Goal: Check status: Check status

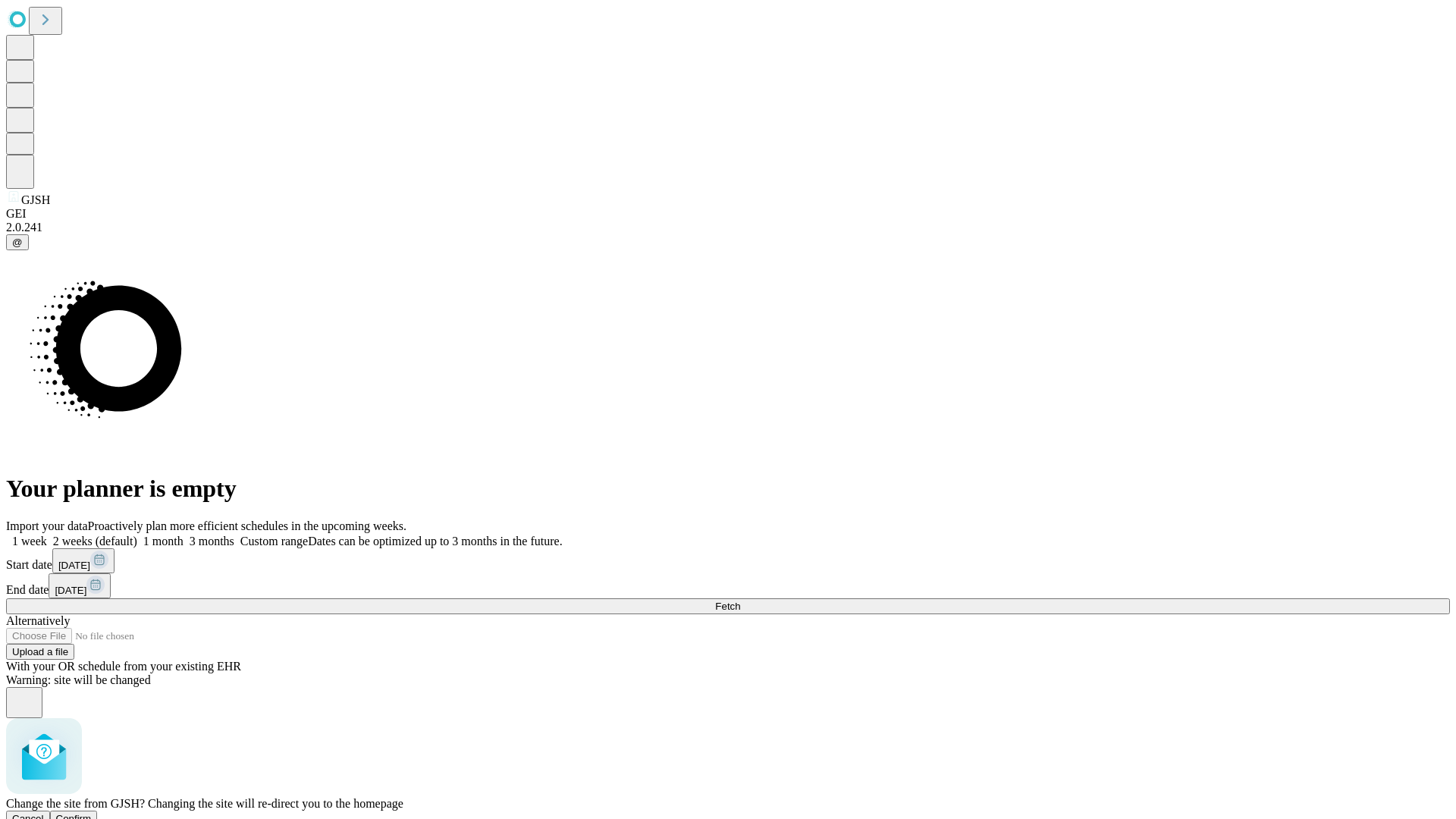
click at [92, 813] on span "Confirm" at bounding box center [73, 819] width 36 height 11
click at [47, 535] on label "1 week" at bounding box center [26, 541] width 41 height 13
click at [740, 600] on span "Fetch" at bounding box center [727, 606] width 25 height 11
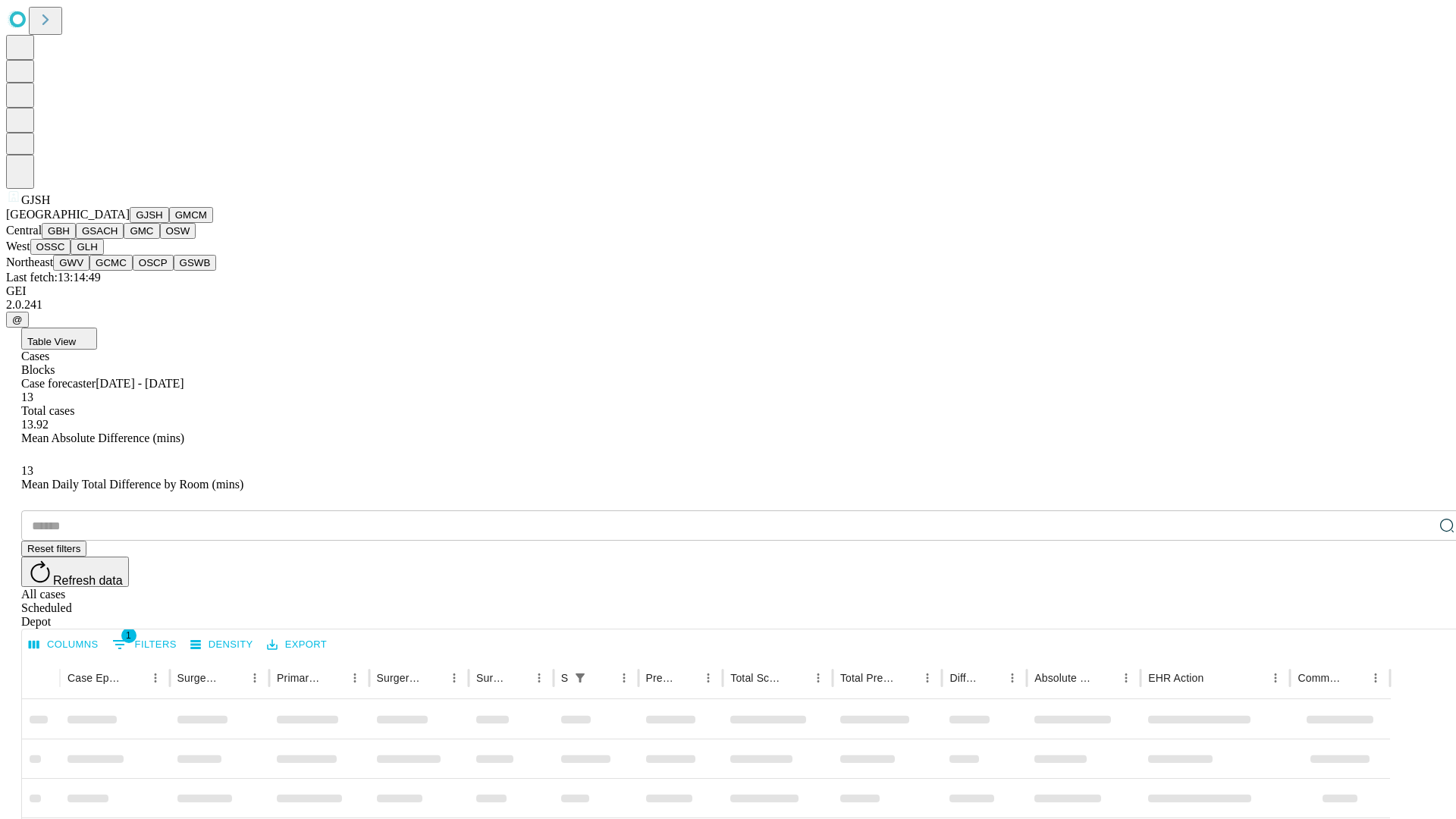
click at [169, 223] on button "GMCM" at bounding box center [191, 215] width 44 height 16
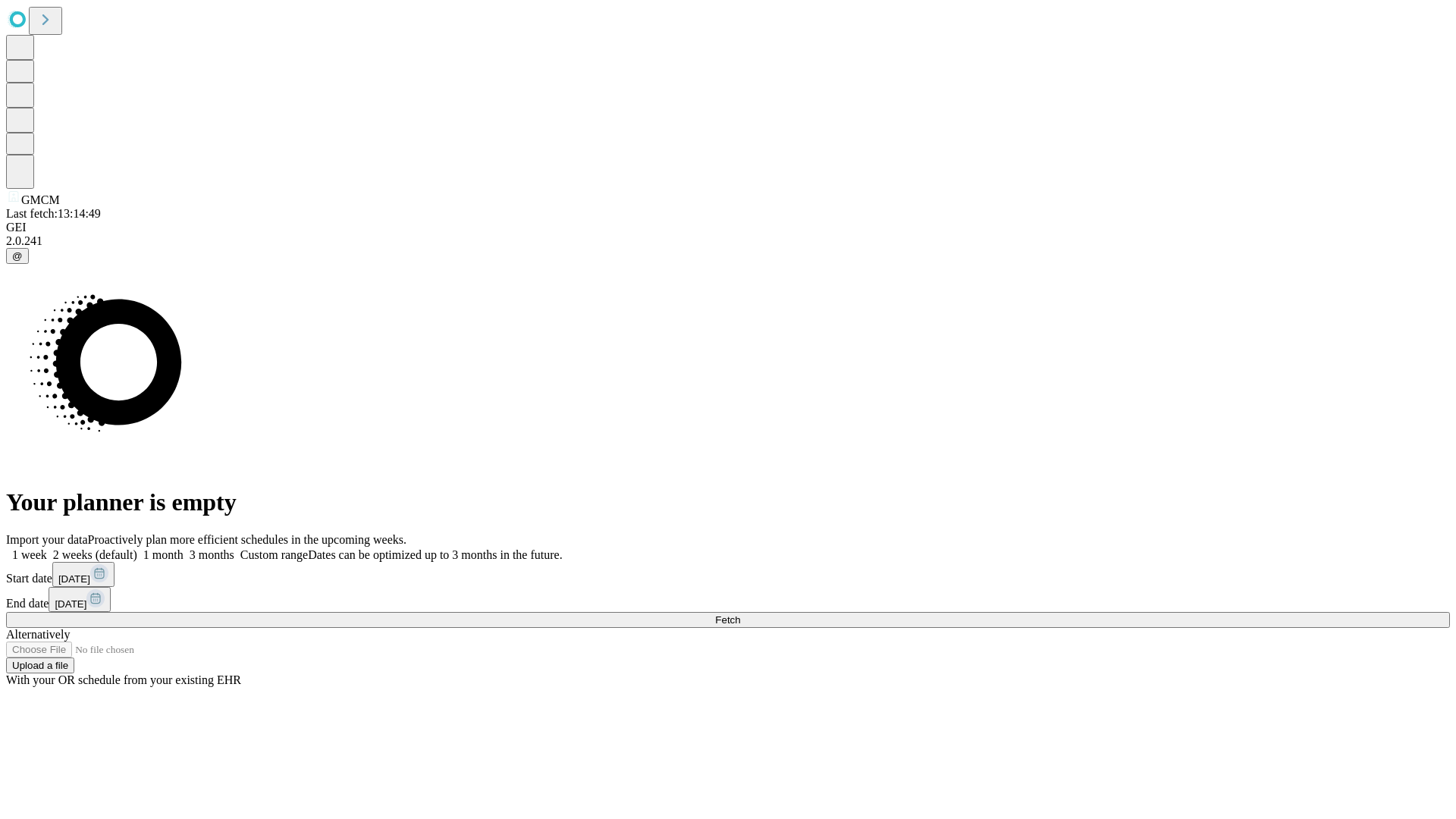
click at [47, 549] on label "1 week" at bounding box center [26, 555] width 41 height 13
click at [740, 614] on span "Fetch" at bounding box center [727, 620] width 25 height 11
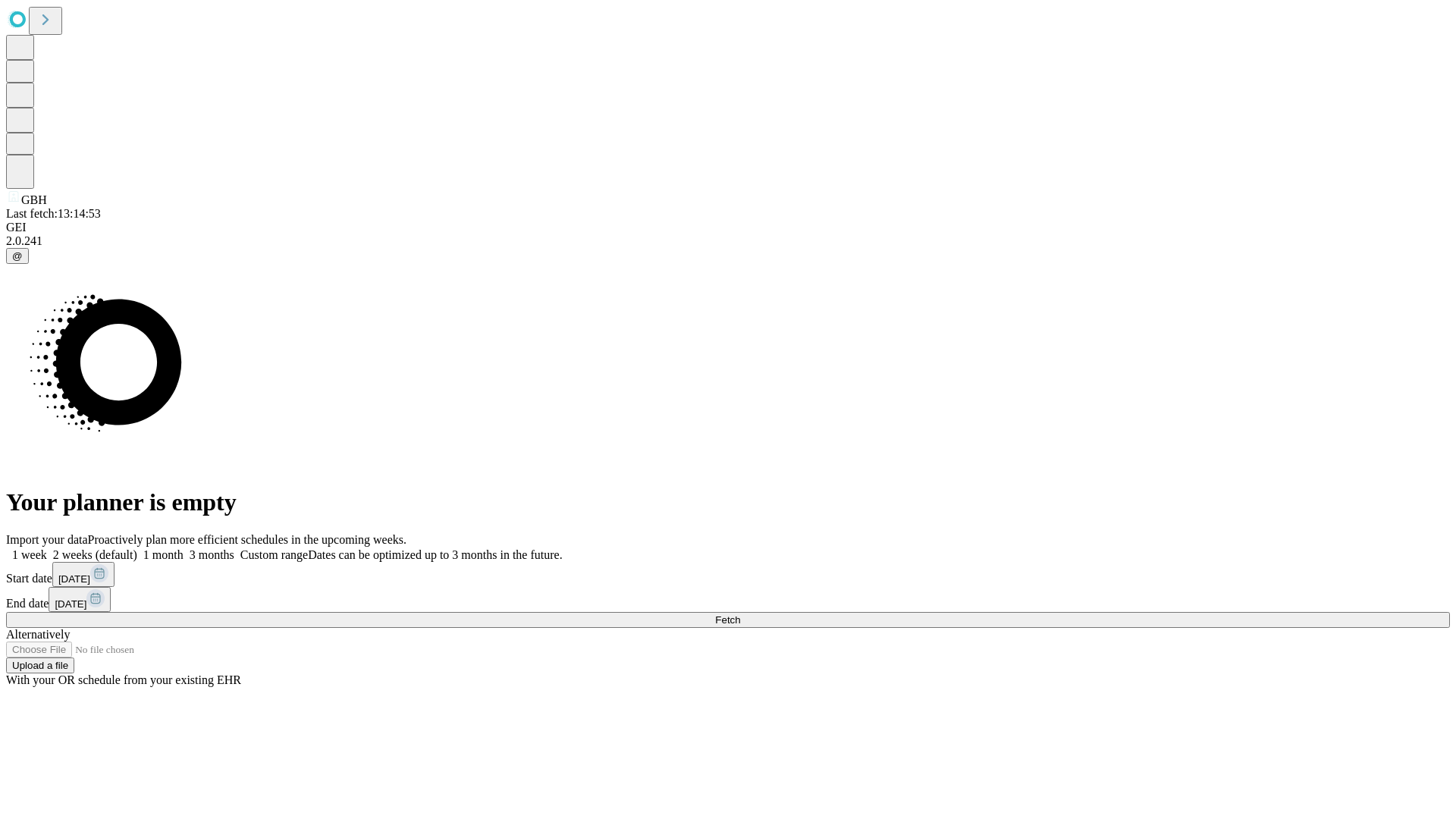
click at [47, 549] on label "1 week" at bounding box center [26, 555] width 41 height 13
click at [740, 614] on span "Fetch" at bounding box center [727, 620] width 25 height 11
click at [47, 549] on label "1 week" at bounding box center [26, 555] width 41 height 13
click at [740, 614] on span "Fetch" at bounding box center [727, 620] width 25 height 11
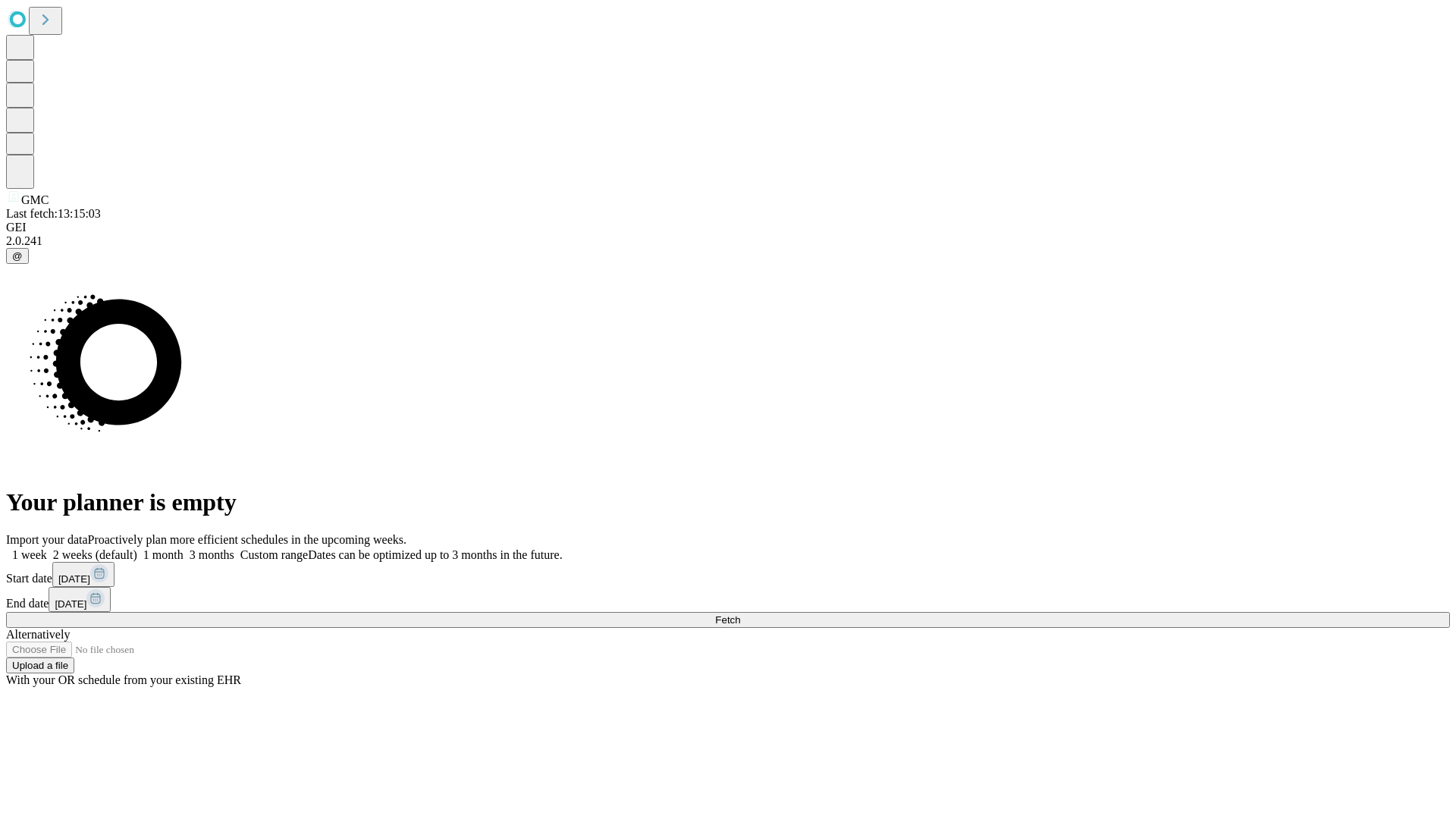
click at [47, 549] on label "1 week" at bounding box center [26, 555] width 41 height 13
click at [740, 614] on span "Fetch" at bounding box center [727, 620] width 25 height 11
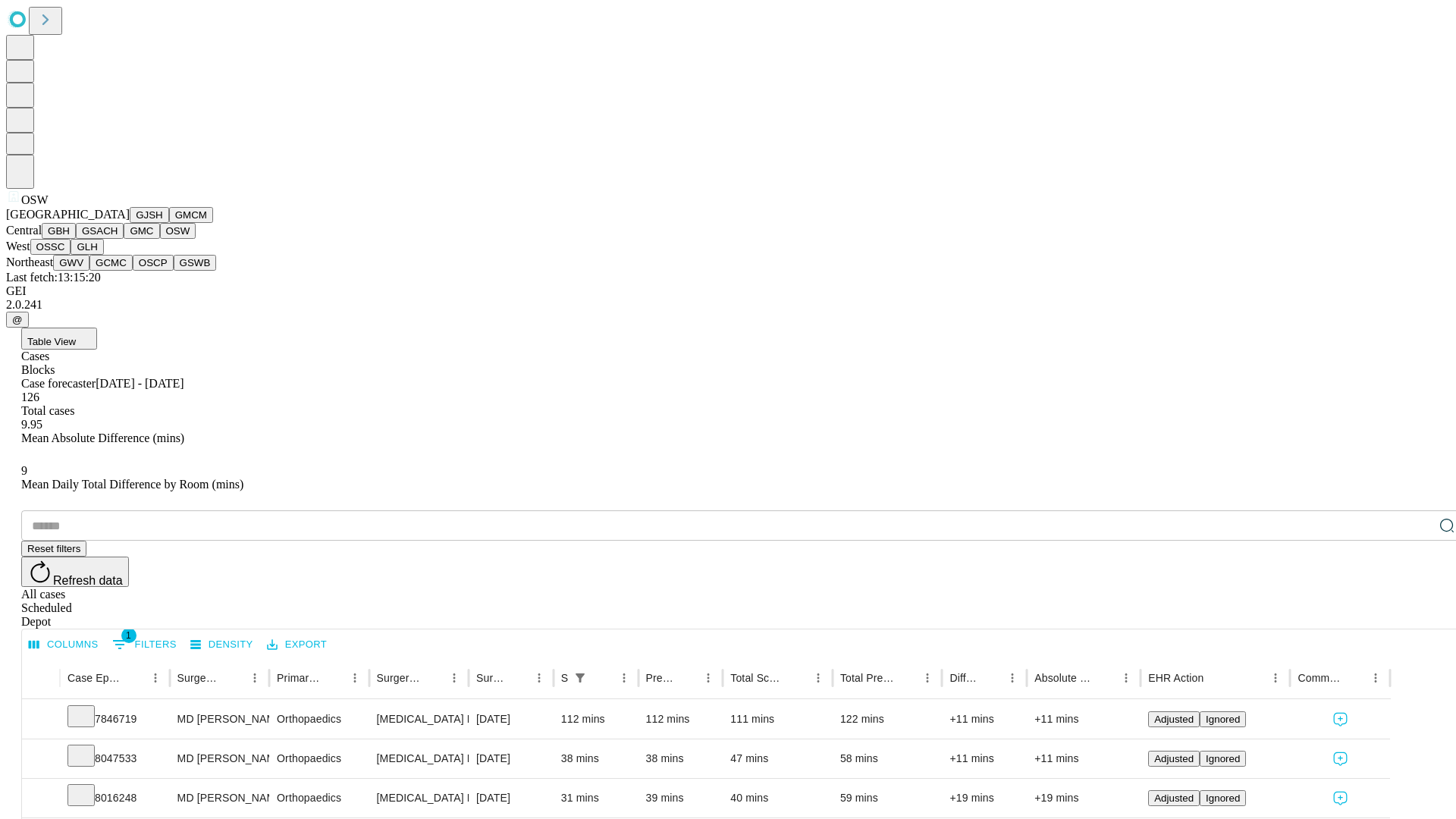
click at [71, 255] on button "OSSC" at bounding box center [50, 247] width 41 height 16
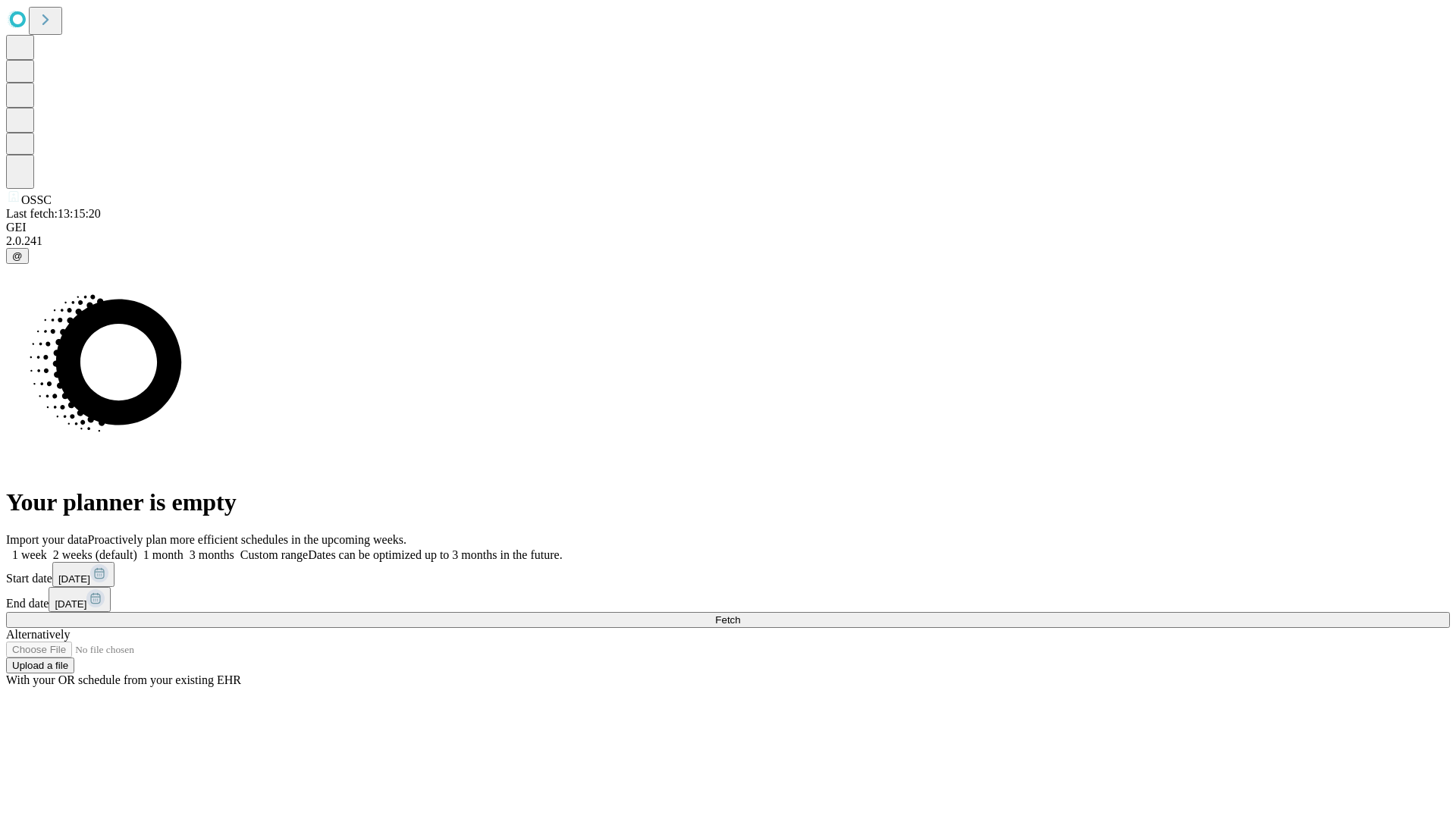
click at [47, 549] on label "1 week" at bounding box center [26, 555] width 41 height 13
click at [740, 614] on span "Fetch" at bounding box center [727, 620] width 25 height 11
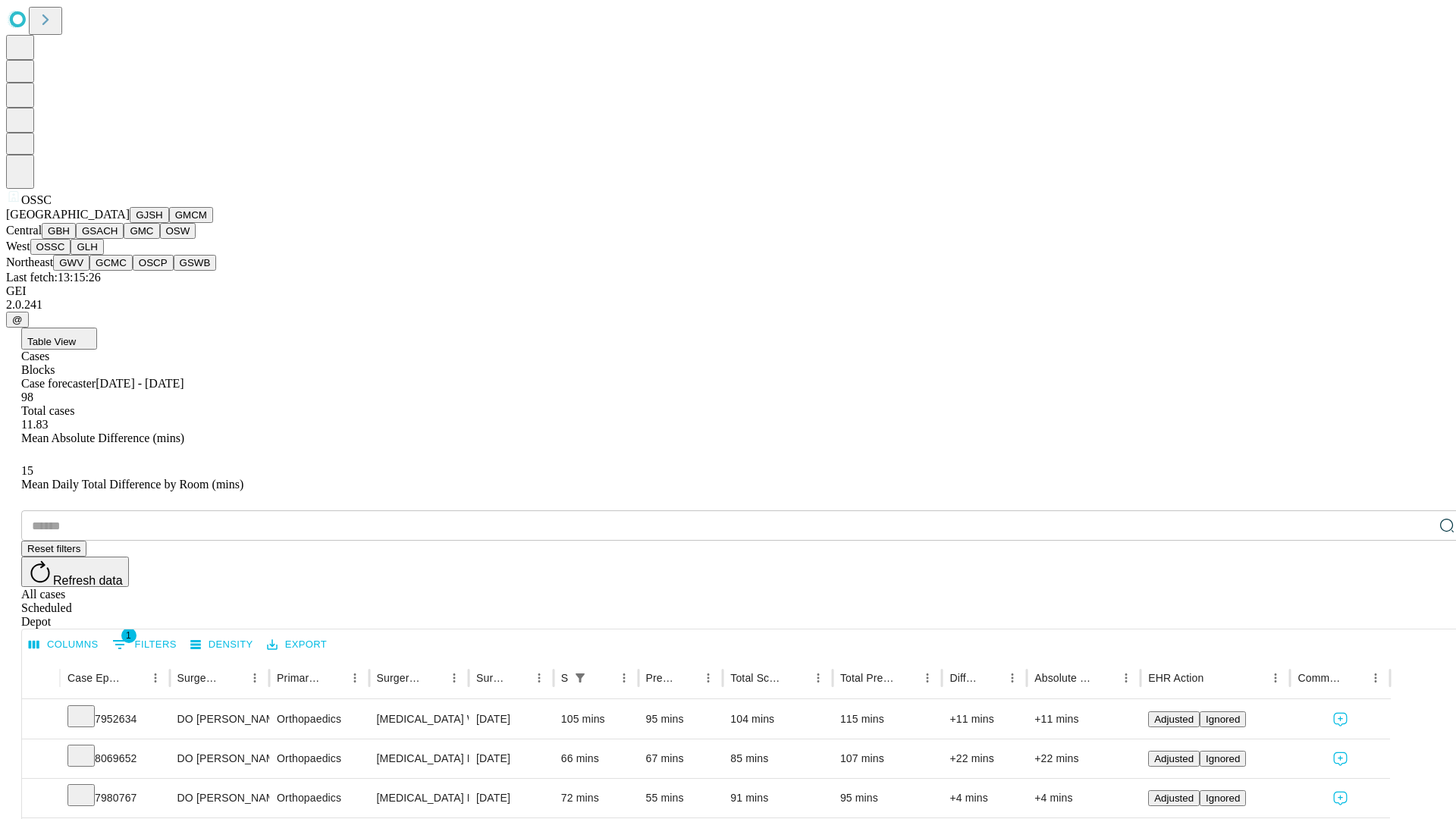
click at [103, 255] on button "GLH" at bounding box center [86, 247] width 33 height 16
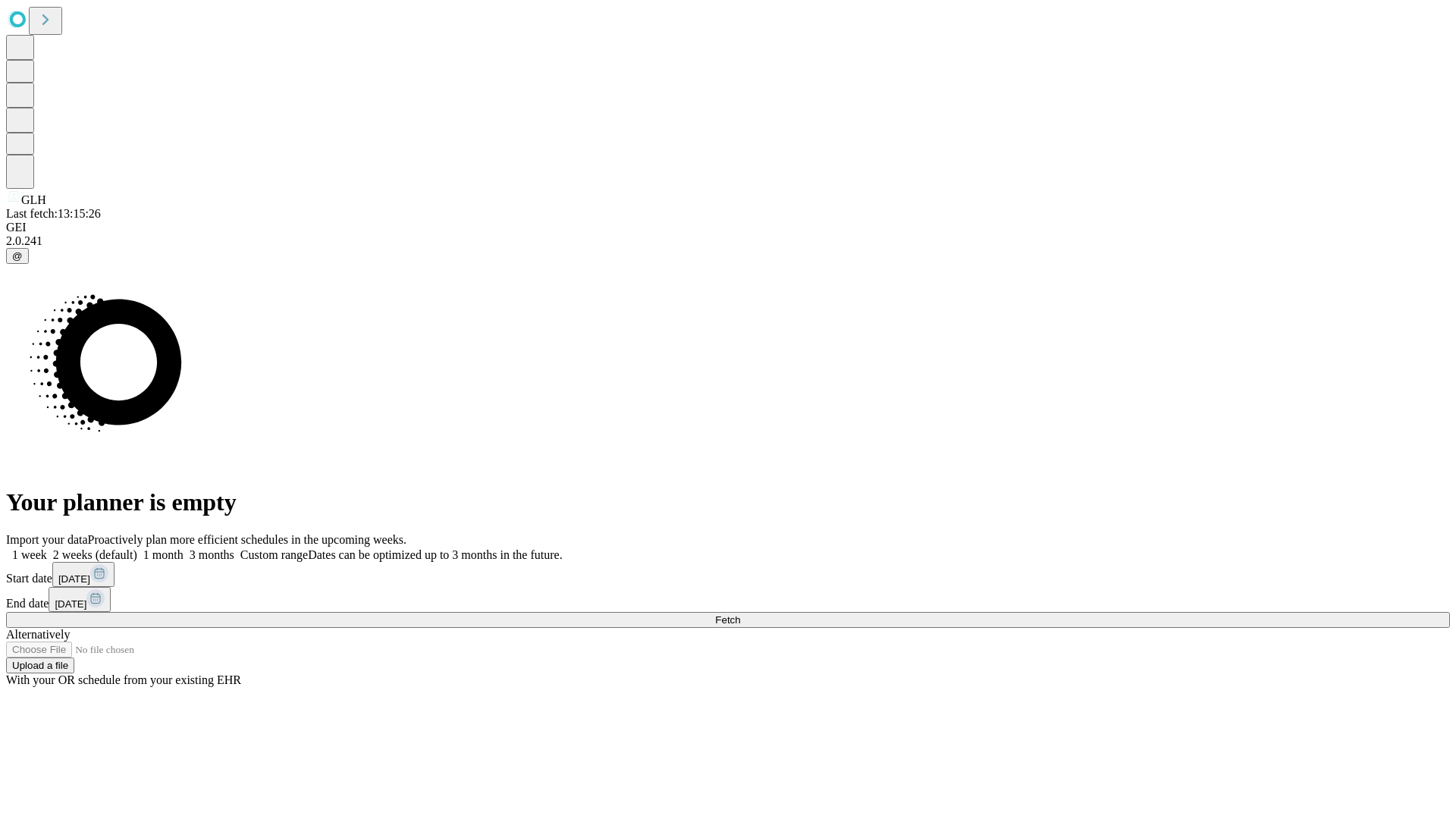
click at [740, 614] on span "Fetch" at bounding box center [727, 620] width 25 height 11
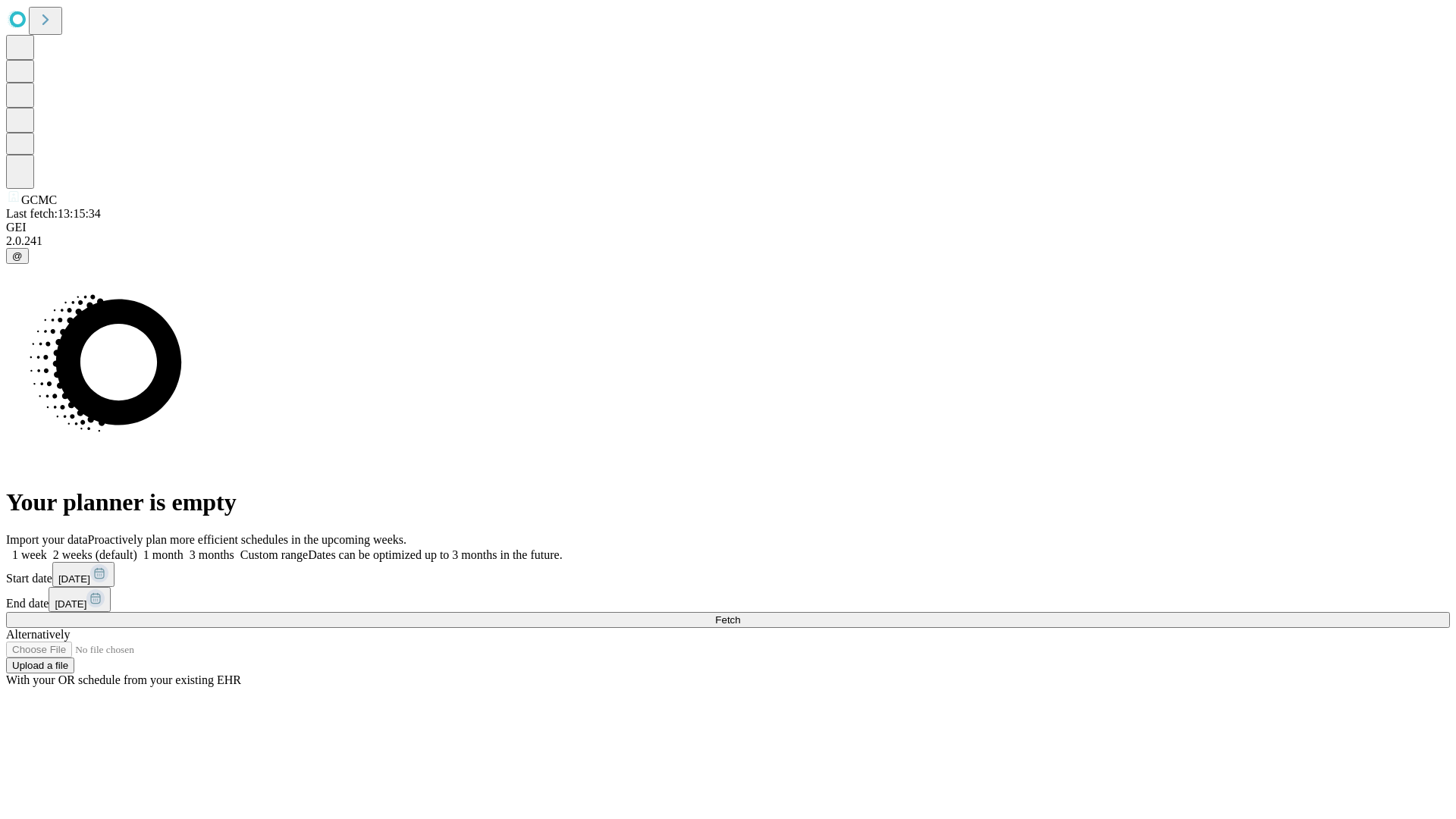
click at [740, 614] on span "Fetch" at bounding box center [727, 620] width 25 height 11
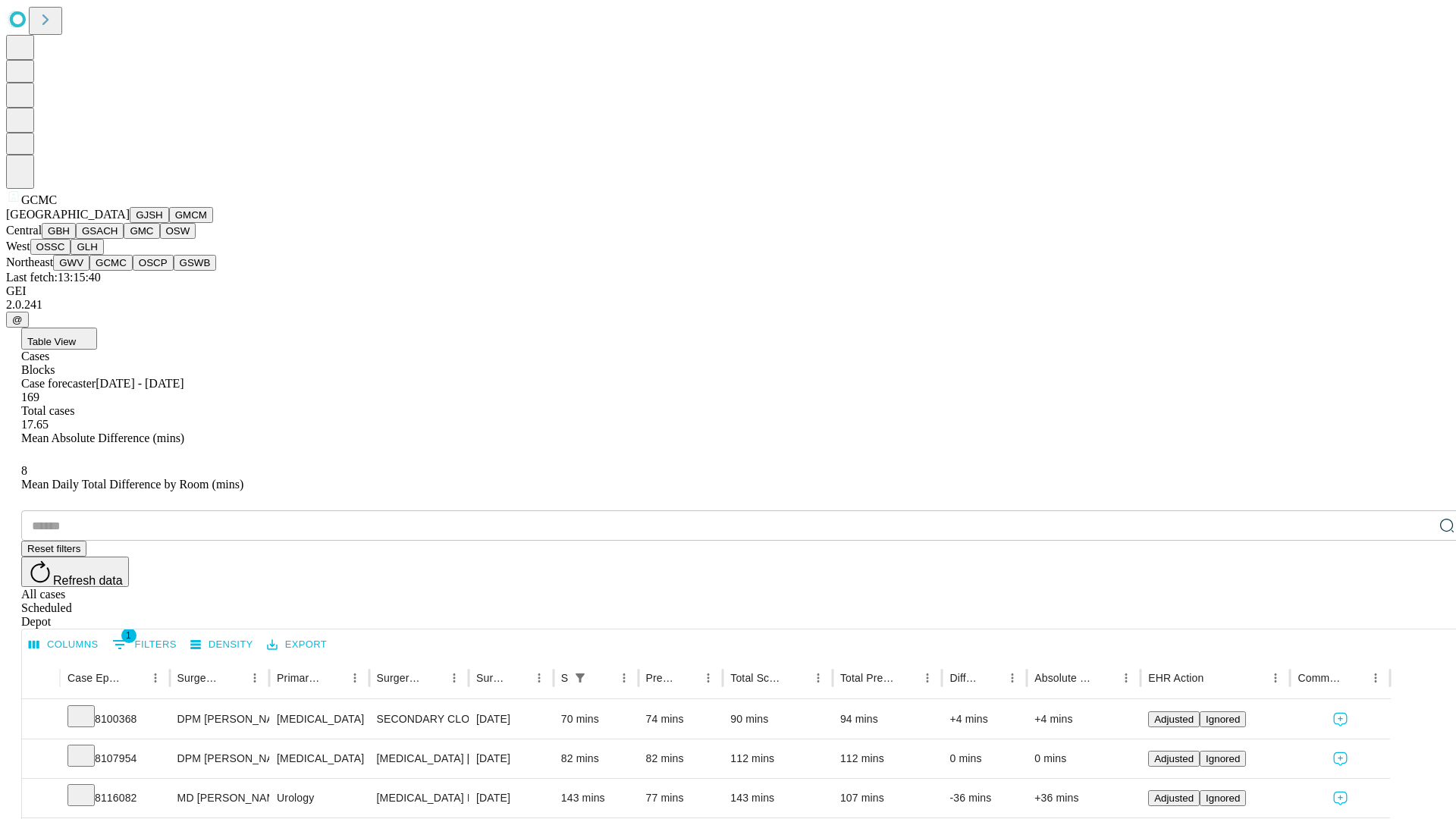
click at [132, 271] on button "OSCP" at bounding box center [152, 263] width 41 height 16
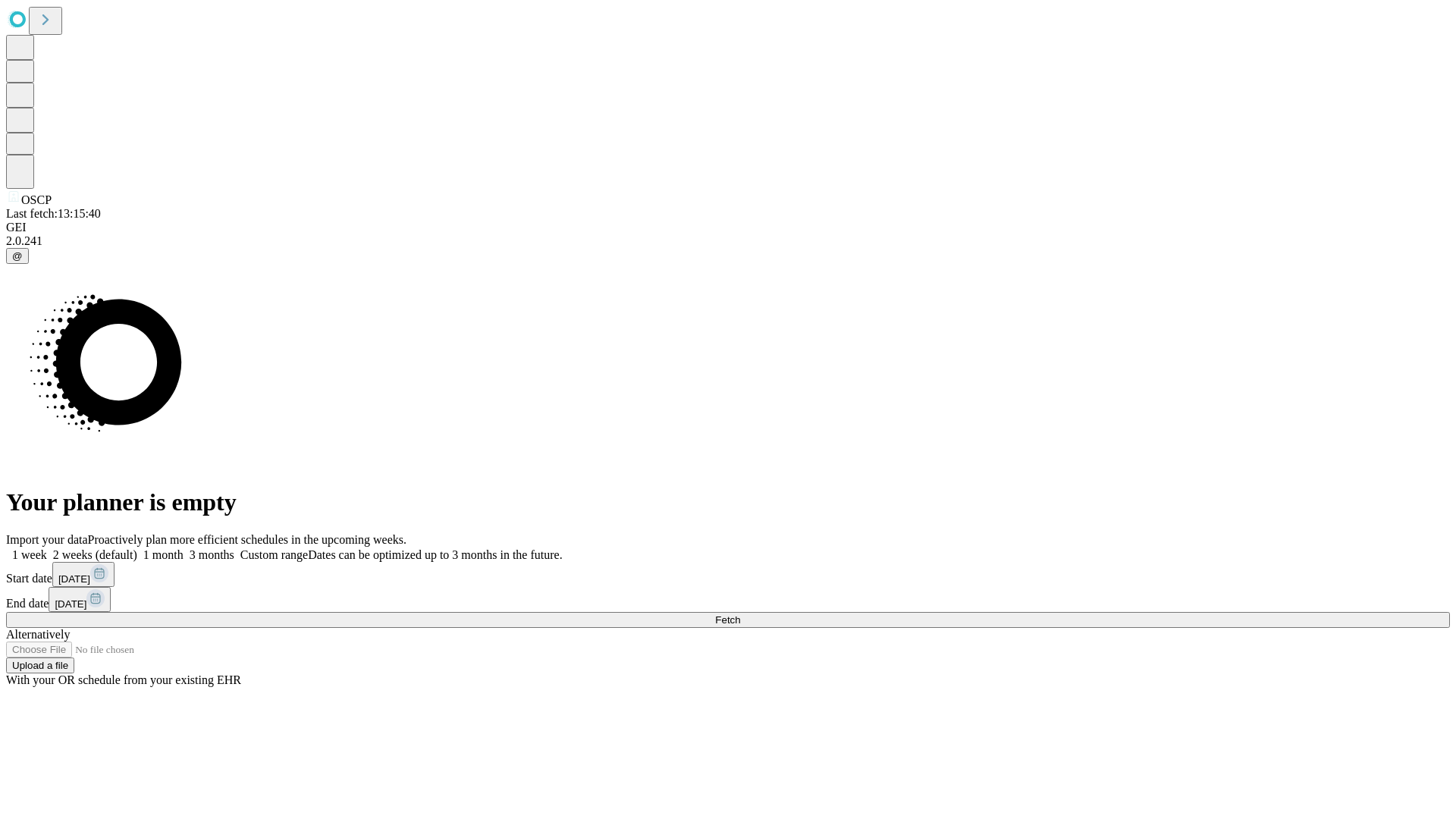
click at [47, 549] on label "1 week" at bounding box center [26, 555] width 41 height 13
click at [740, 614] on span "Fetch" at bounding box center [727, 620] width 25 height 11
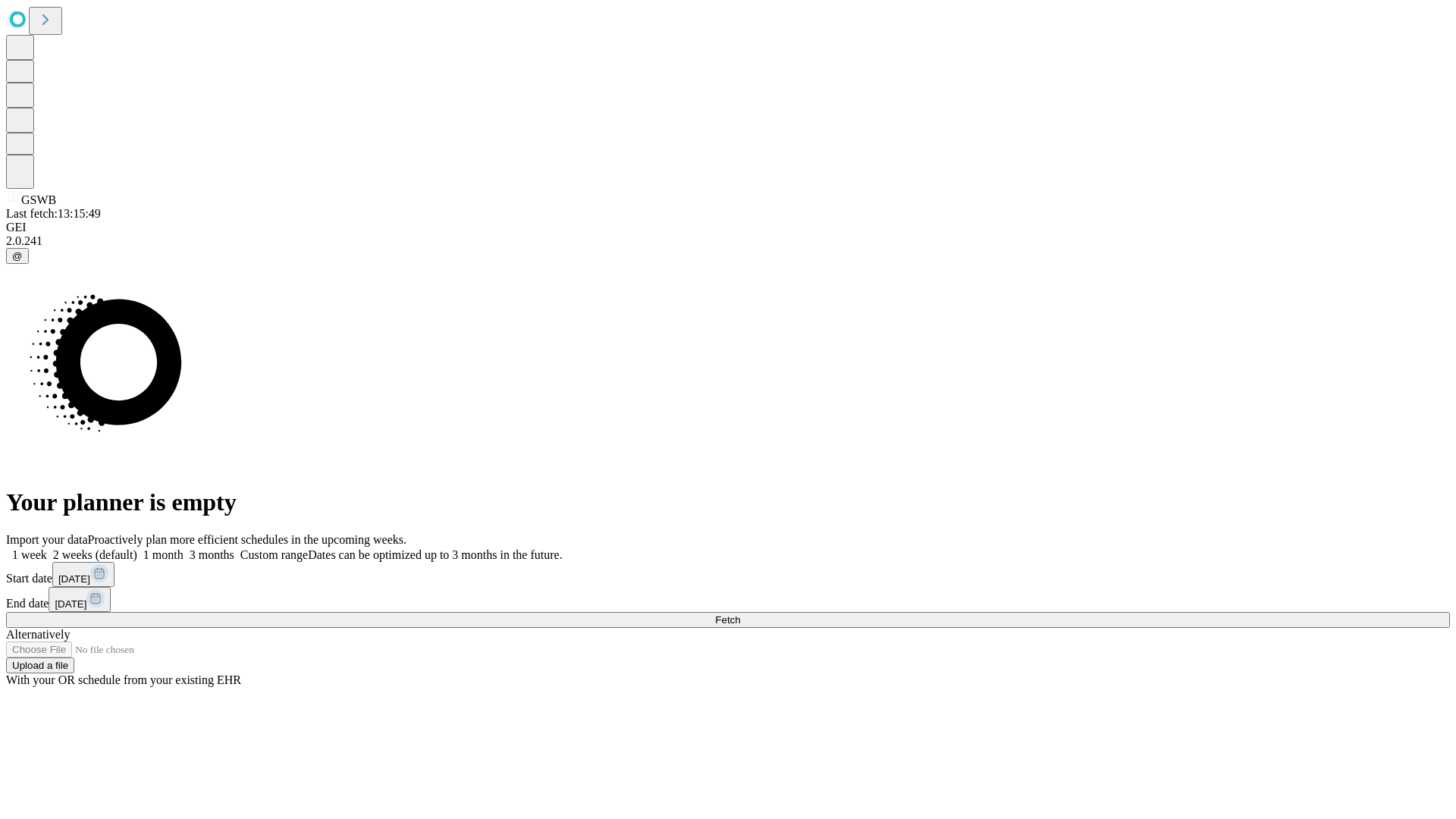
click at [47, 549] on label "1 week" at bounding box center [26, 555] width 41 height 13
click at [740, 614] on span "Fetch" at bounding box center [727, 620] width 25 height 11
